Goal: Task Accomplishment & Management: Use online tool/utility

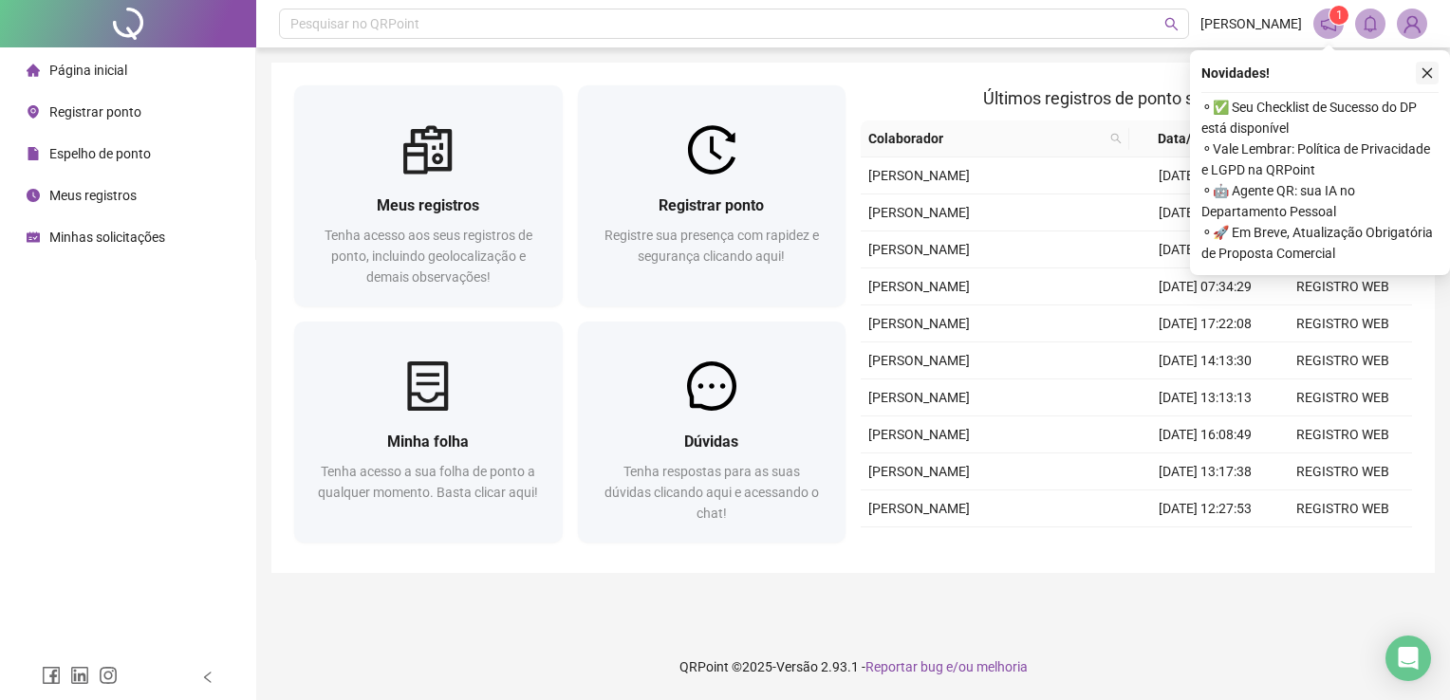
click at [1416, 83] on button "button" at bounding box center [1427, 73] width 23 height 23
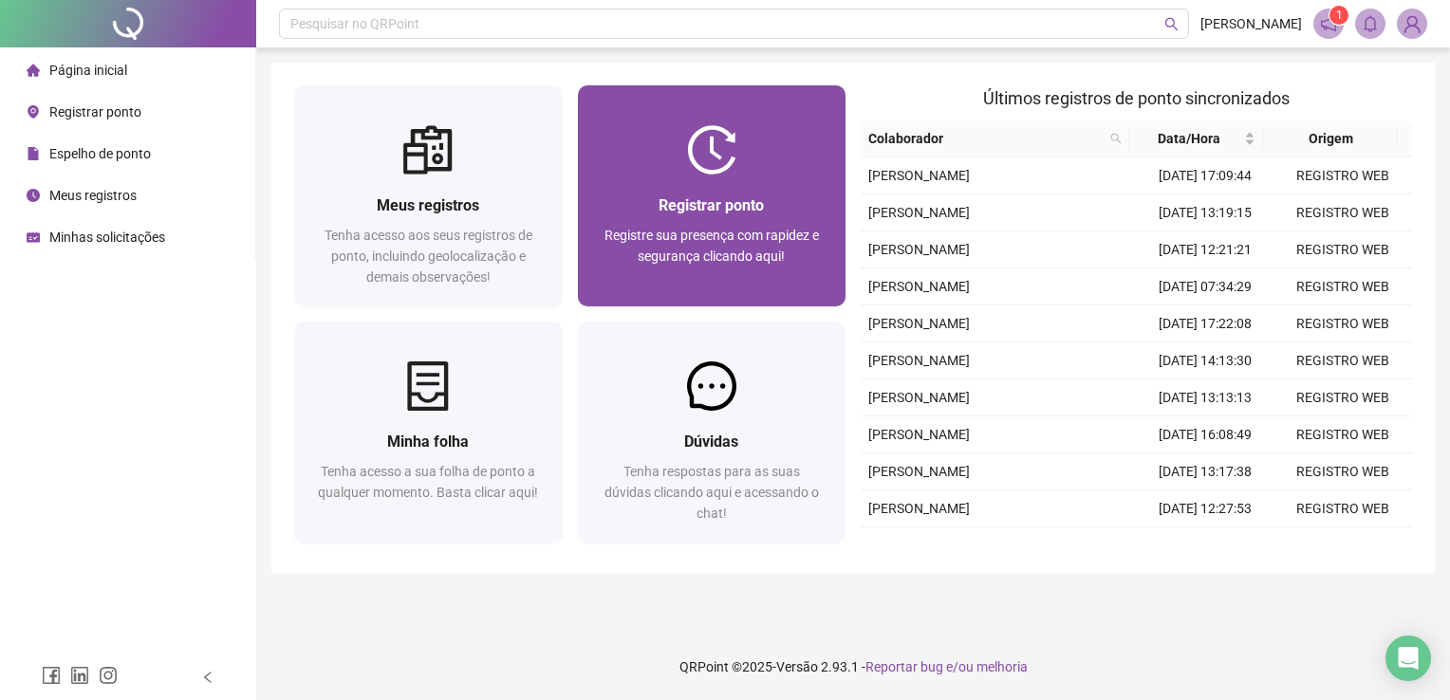
click at [726, 204] on span "Registrar ponto" at bounding box center [710, 205] width 105 height 18
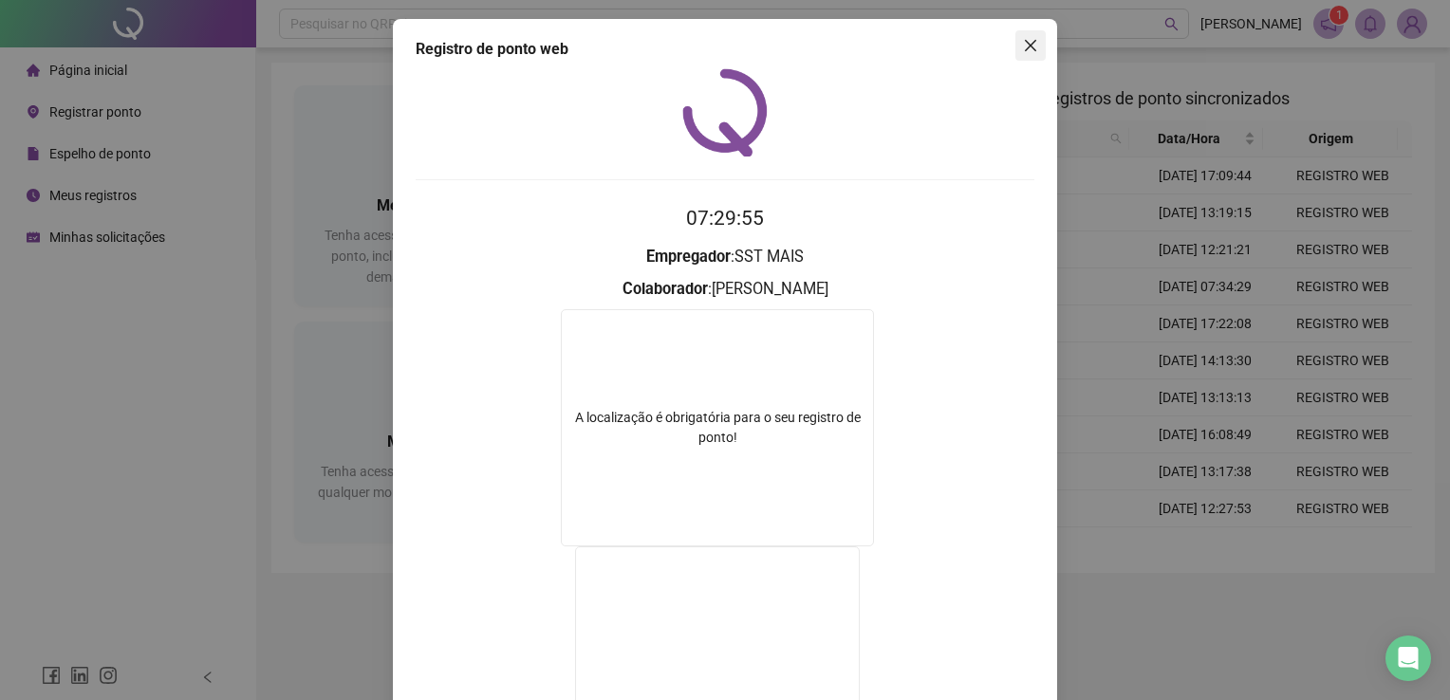
click at [1029, 43] on icon "close" at bounding box center [1030, 45] width 15 height 15
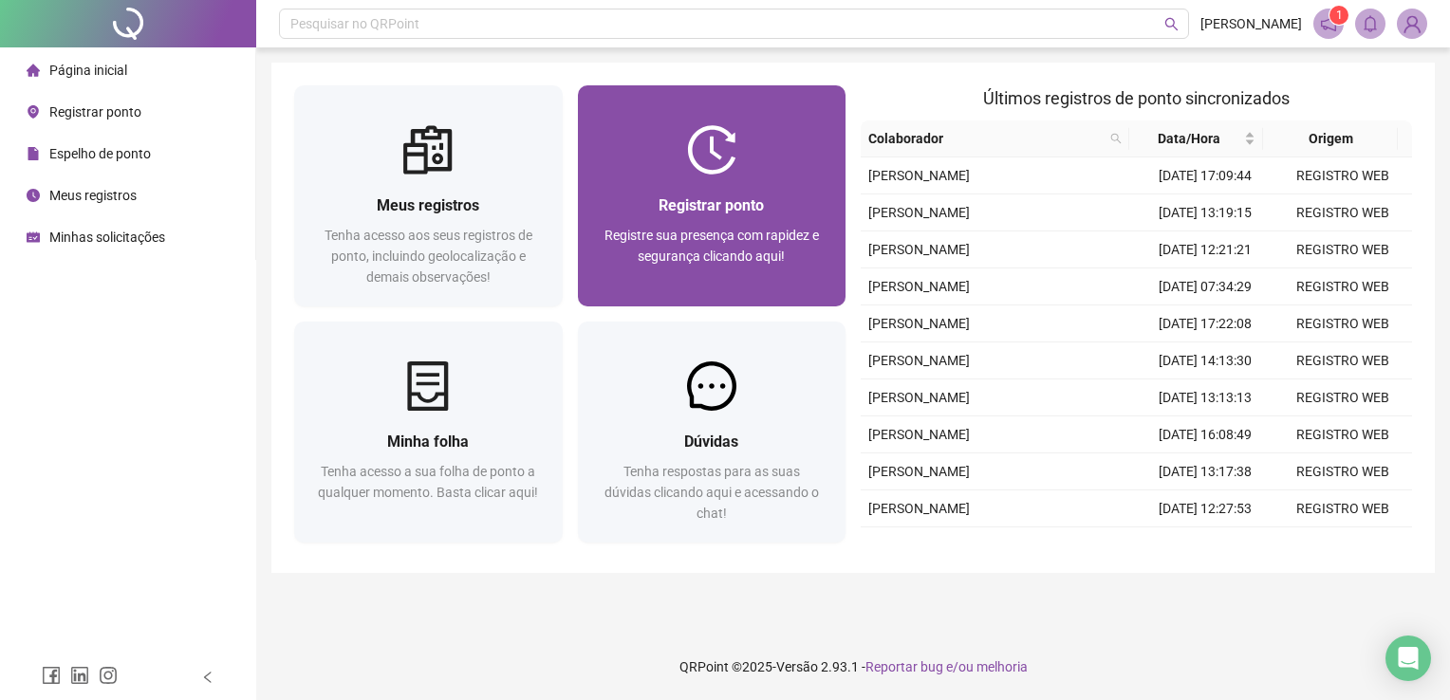
click at [684, 182] on div "Registrar ponto Registre sua presença com rapidez e segurança clicando aqui!" at bounding box center [712, 241] width 268 height 132
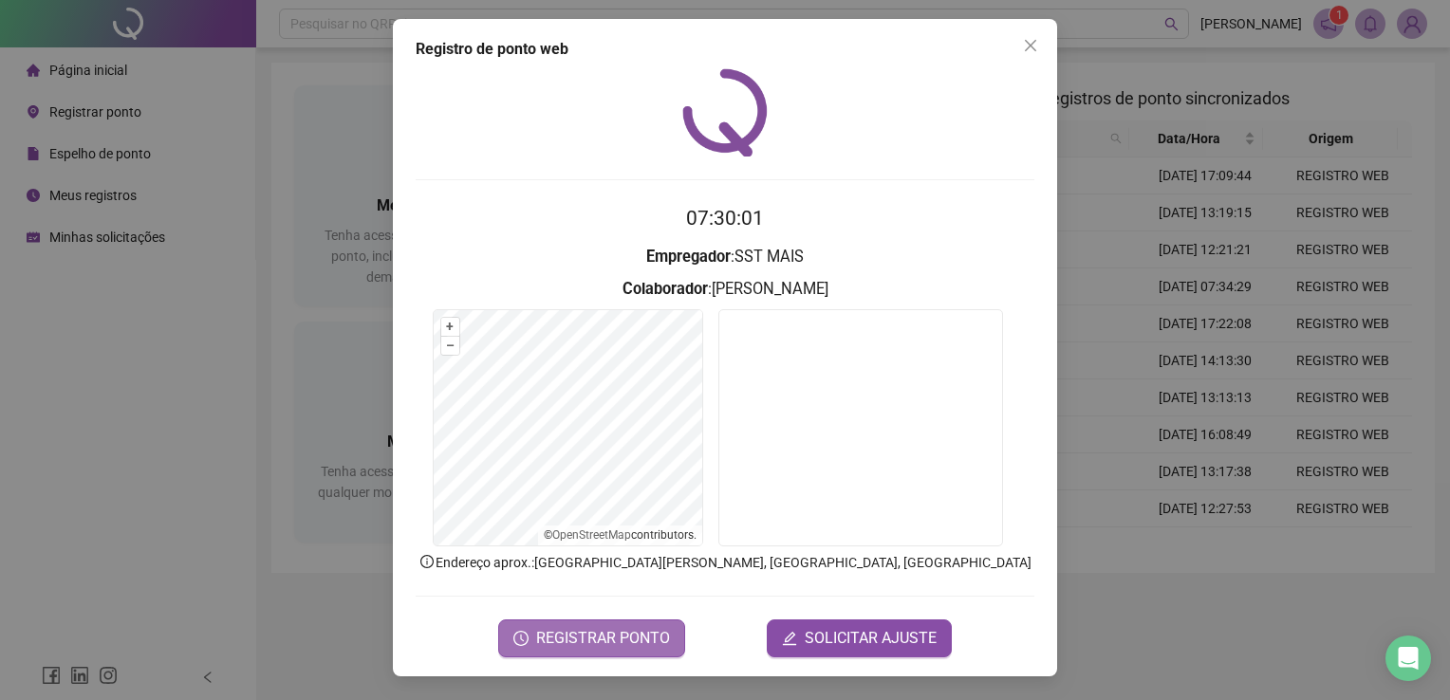
click at [584, 643] on span "REGISTRAR PONTO" at bounding box center [603, 638] width 134 height 23
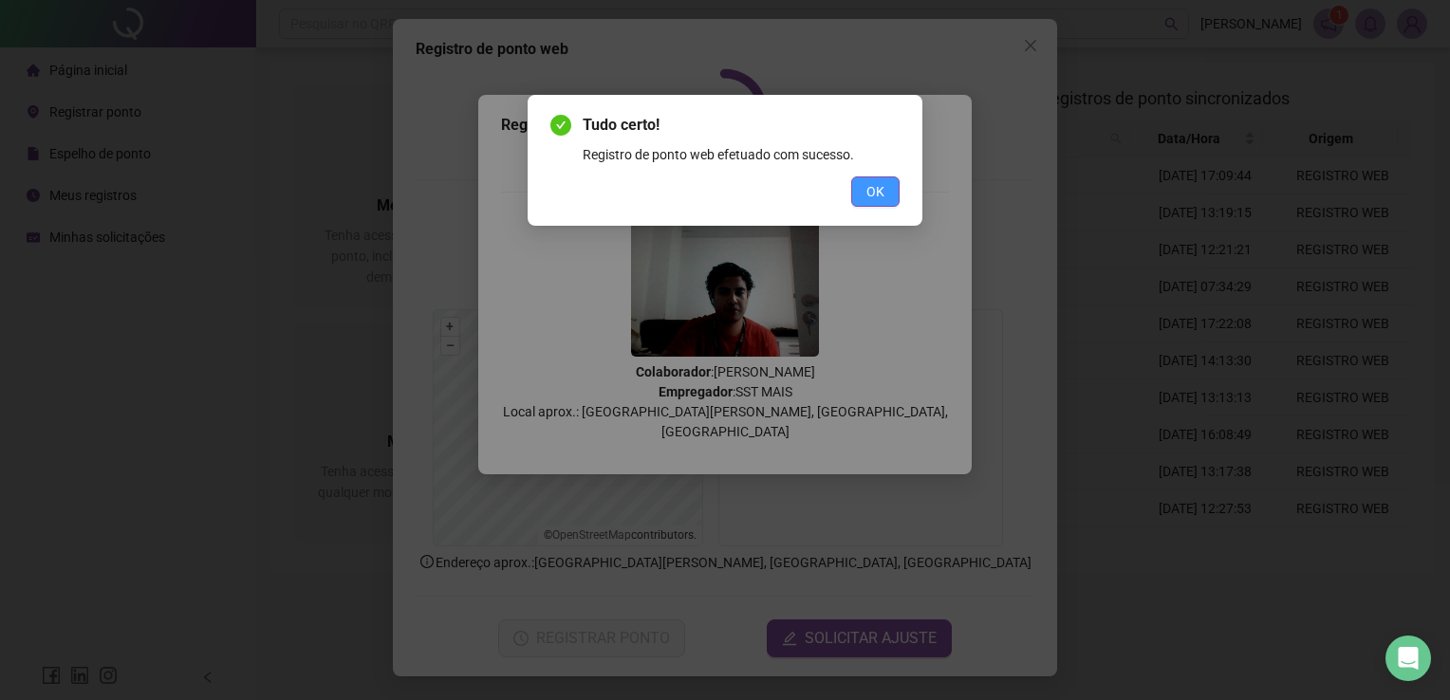
click at [888, 186] on button "OK" at bounding box center [875, 191] width 48 height 30
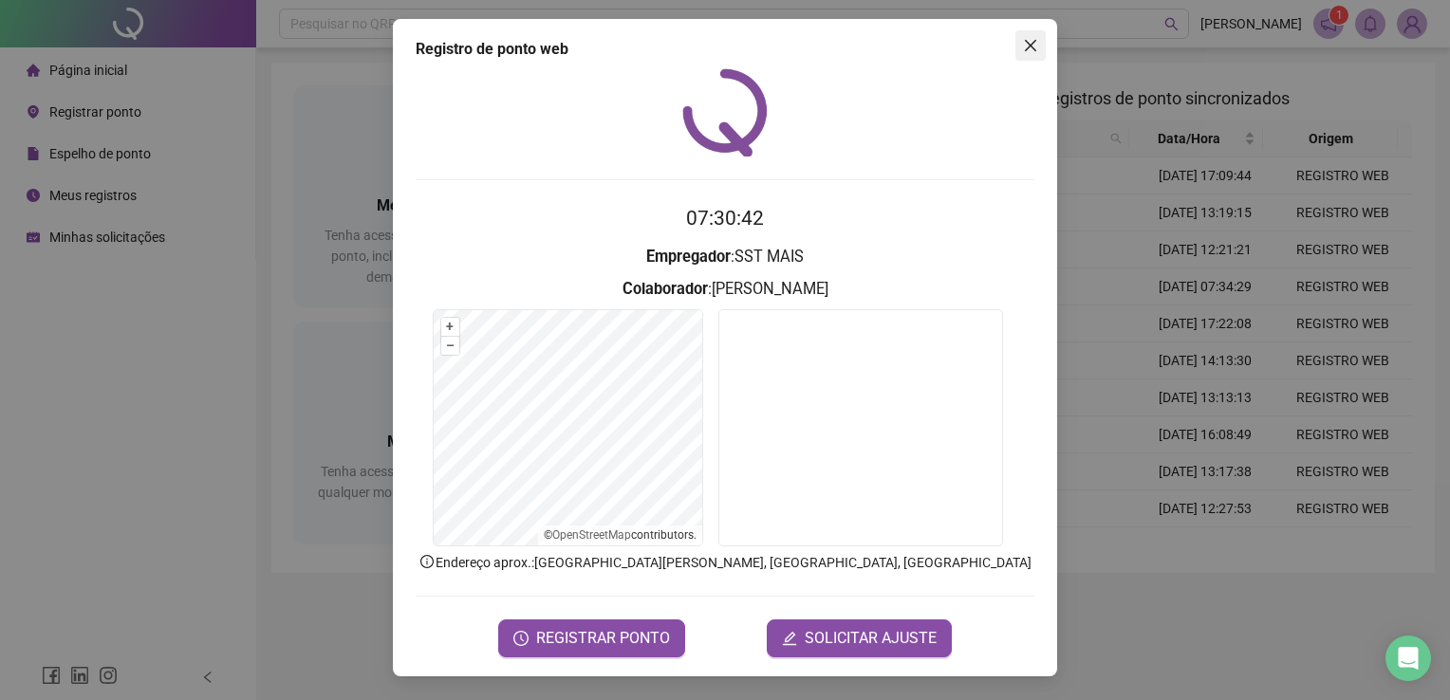
click at [1028, 39] on icon "close" at bounding box center [1030, 45] width 15 height 15
